Goal: Transaction & Acquisition: Purchase product/service

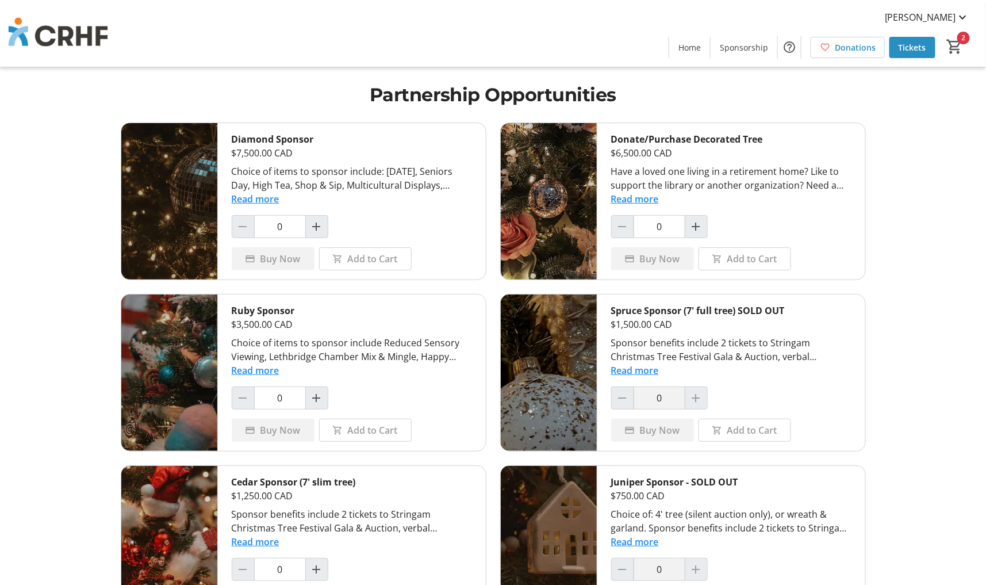
drag, startPoint x: 687, startPoint y: 45, endPoint x: 622, endPoint y: 44, distance: 65.6
click at [687, 45] on span "Home" at bounding box center [690, 47] width 22 height 12
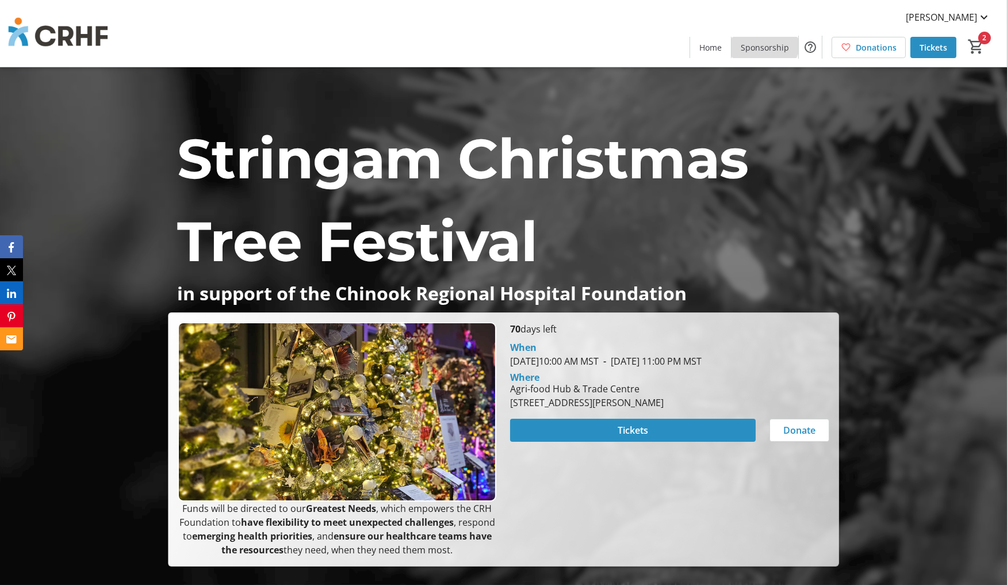
click at [760, 37] on span at bounding box center [765, 47] width 67 height 28
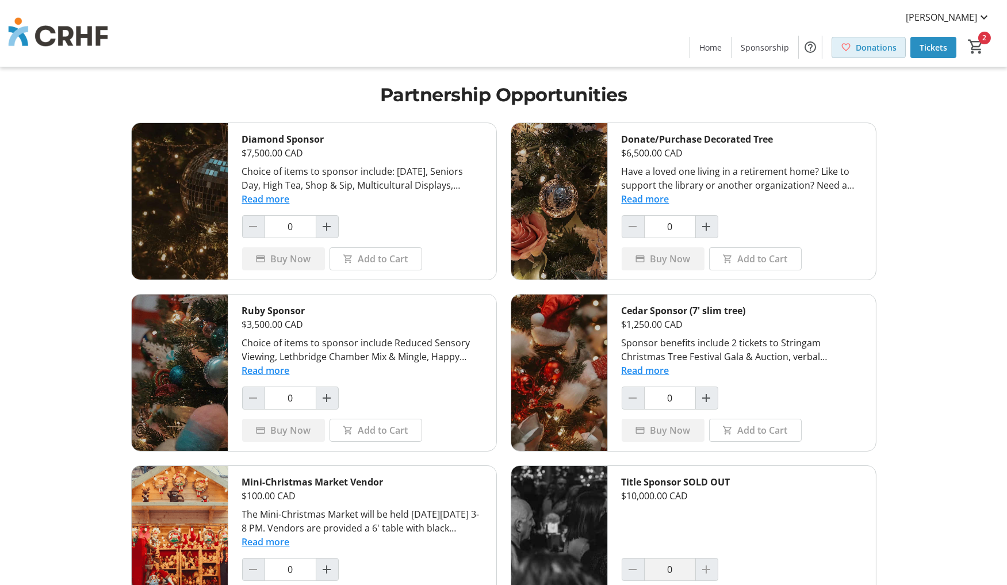
click at [870, 49] on span "Donations" at bounding box center [876, 47] width 41 height 12
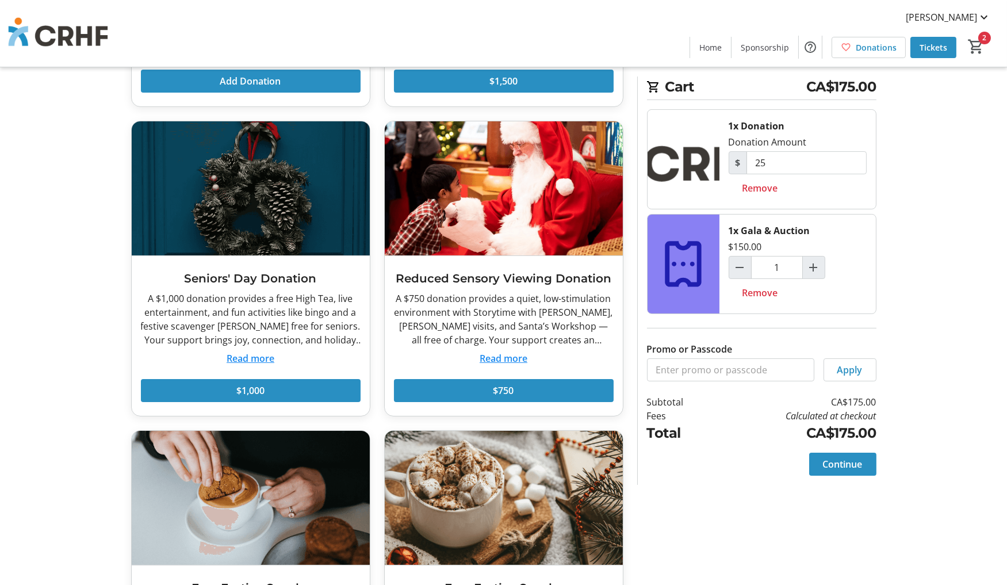
scroll to position [319, 0]
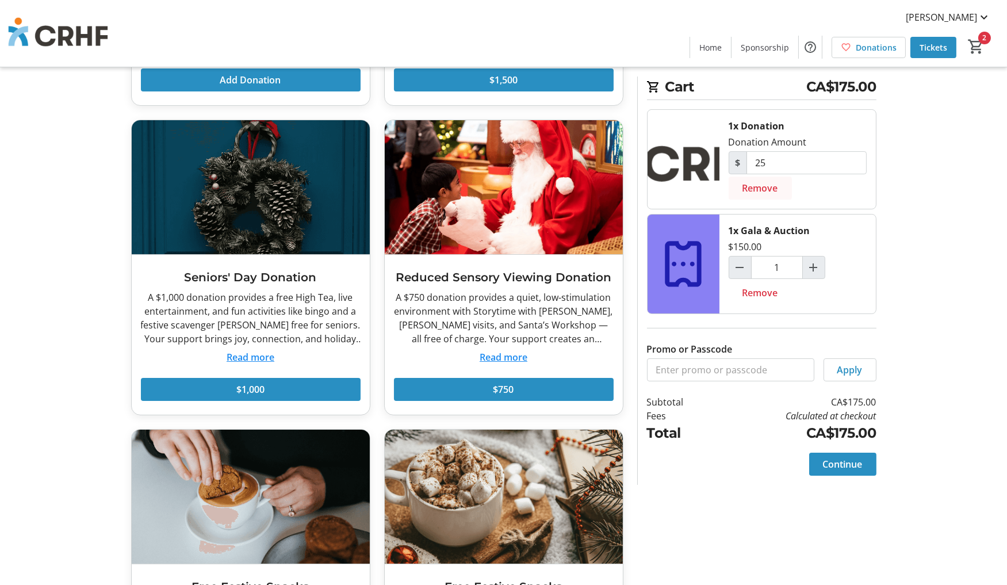
click at [774, 190] on span "Remove" at bounding box center [760, 188] width 36 height 14
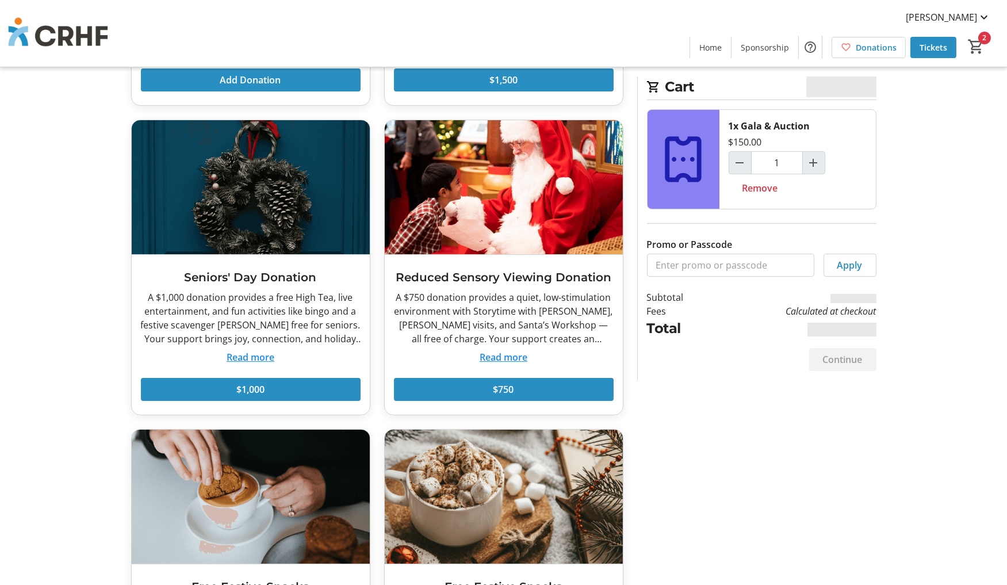
click at [774, 190] on span "Remove" at bounding box center [760, 188] width 36 height 14
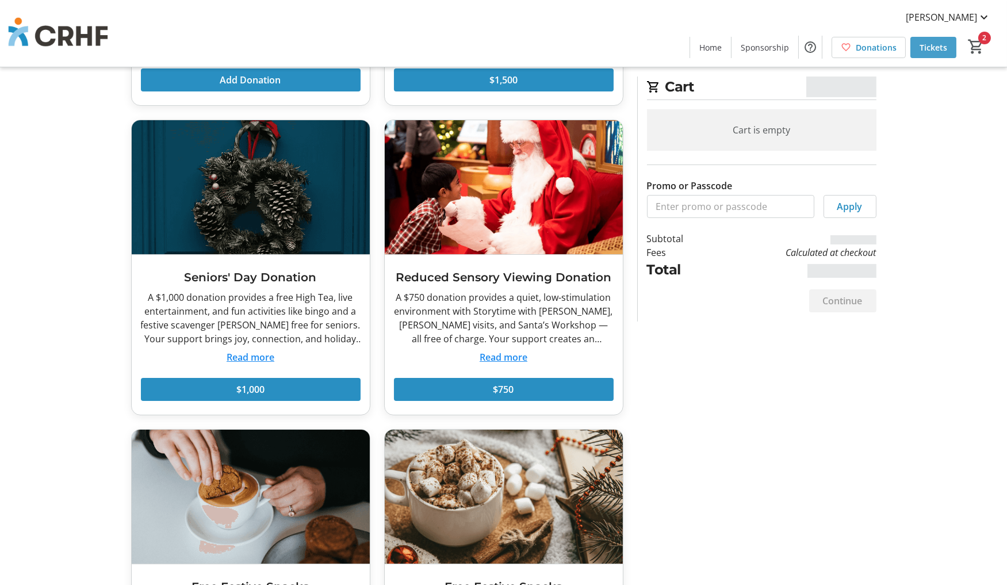
click at [933, 41] on span "Tickets" at bounding box center [934, 47] width 28 height 12
